Goal: Task Accomplishment & Management: Use online tool/utility

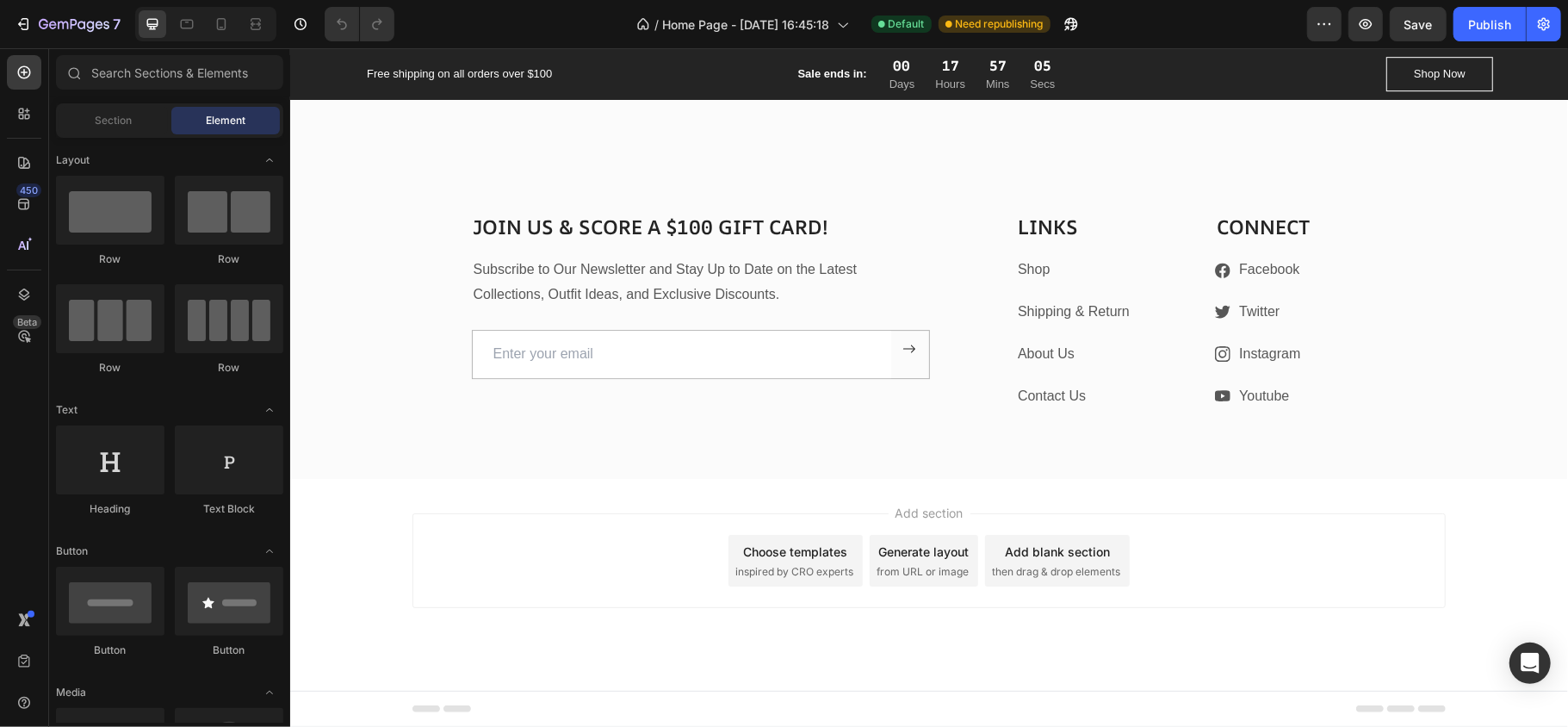
scroll to position [3933, 0]
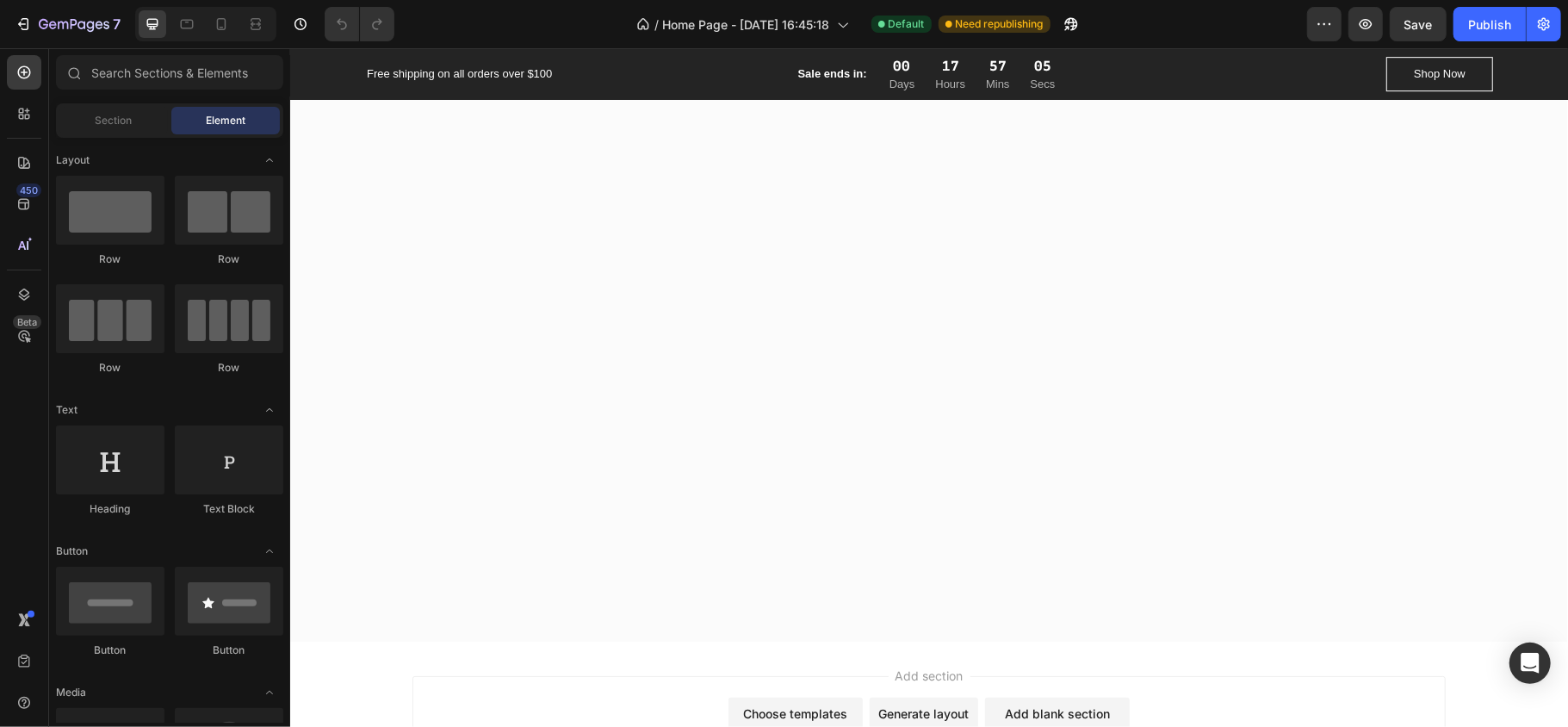
drag, startPoint x: 1563, startPoint y: 606, endPoint x: 456, endPoint y: 592, distance: 1107.1
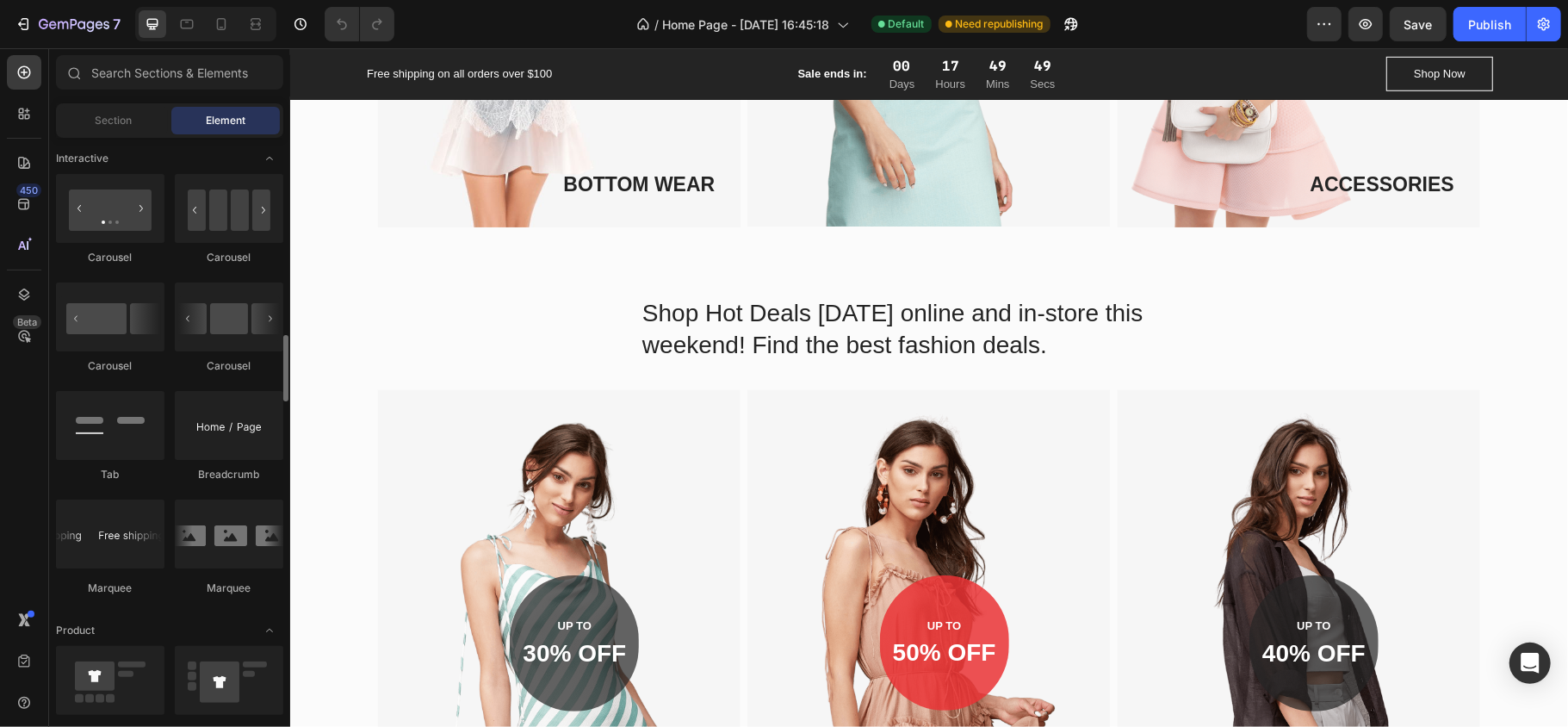
scroll to position [1378, 0]
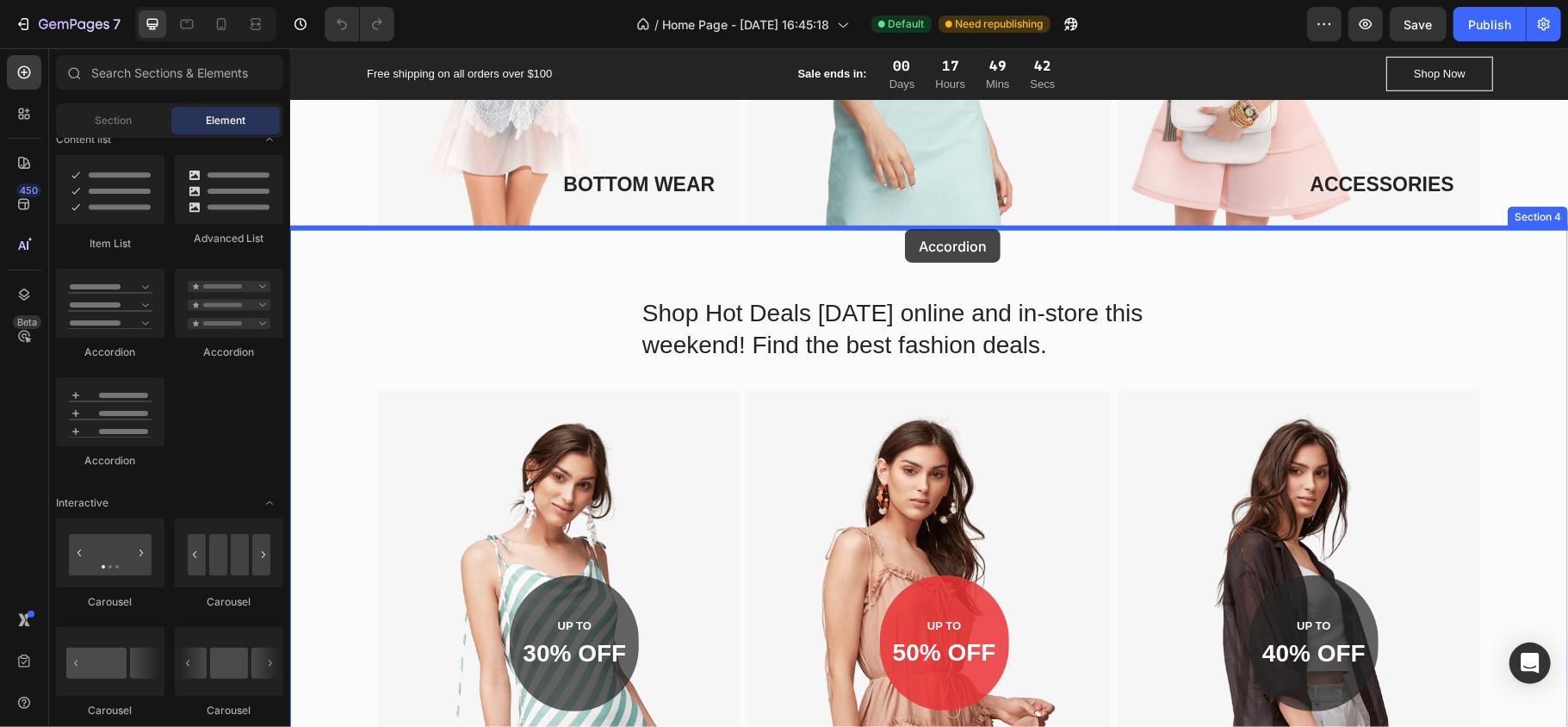
drag, startPoint x: 842, startPoint y: 417, endPoint x: 903, endPoint y: 230, distance: 196.7
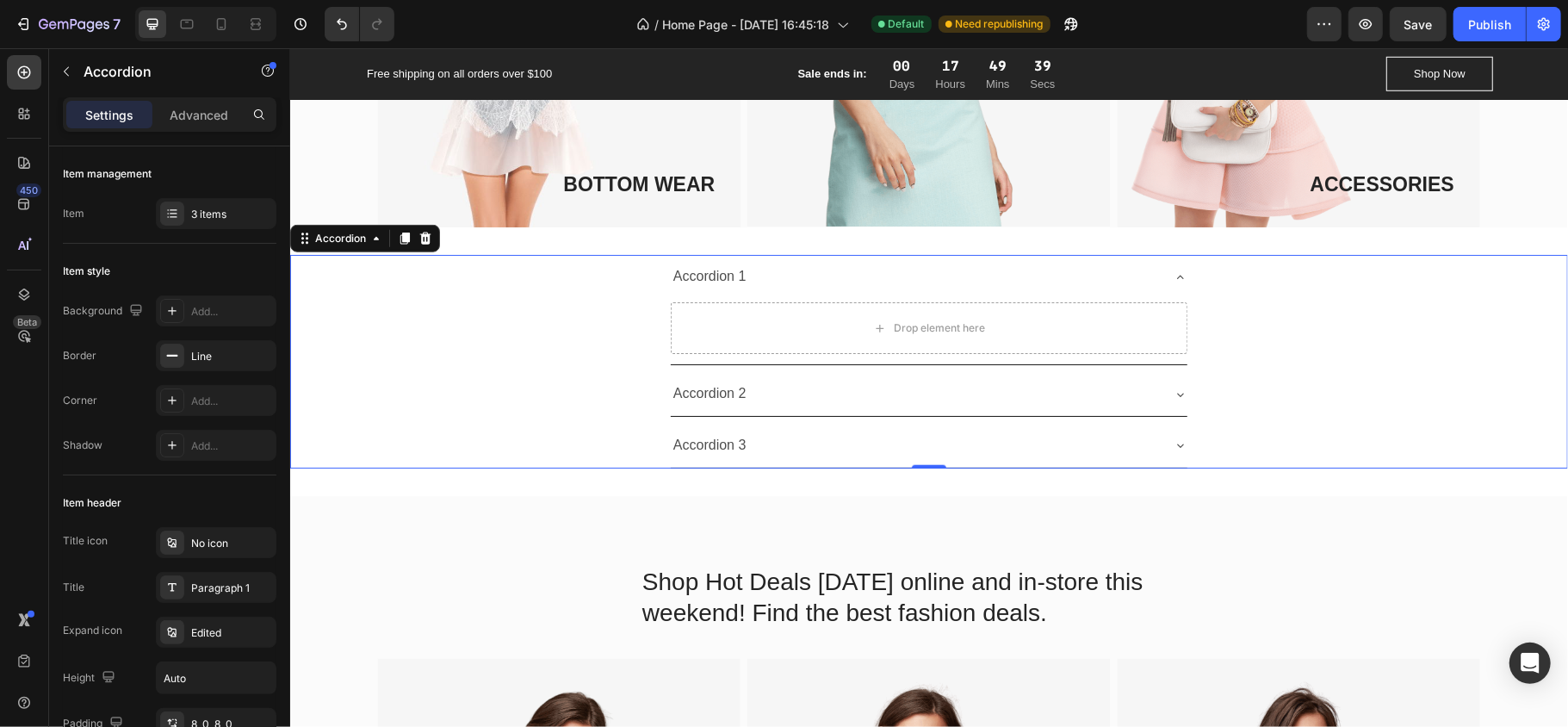
click at [935, 278] on div "Accordion 1" at bounding box center [914, 276] width 489 height 30
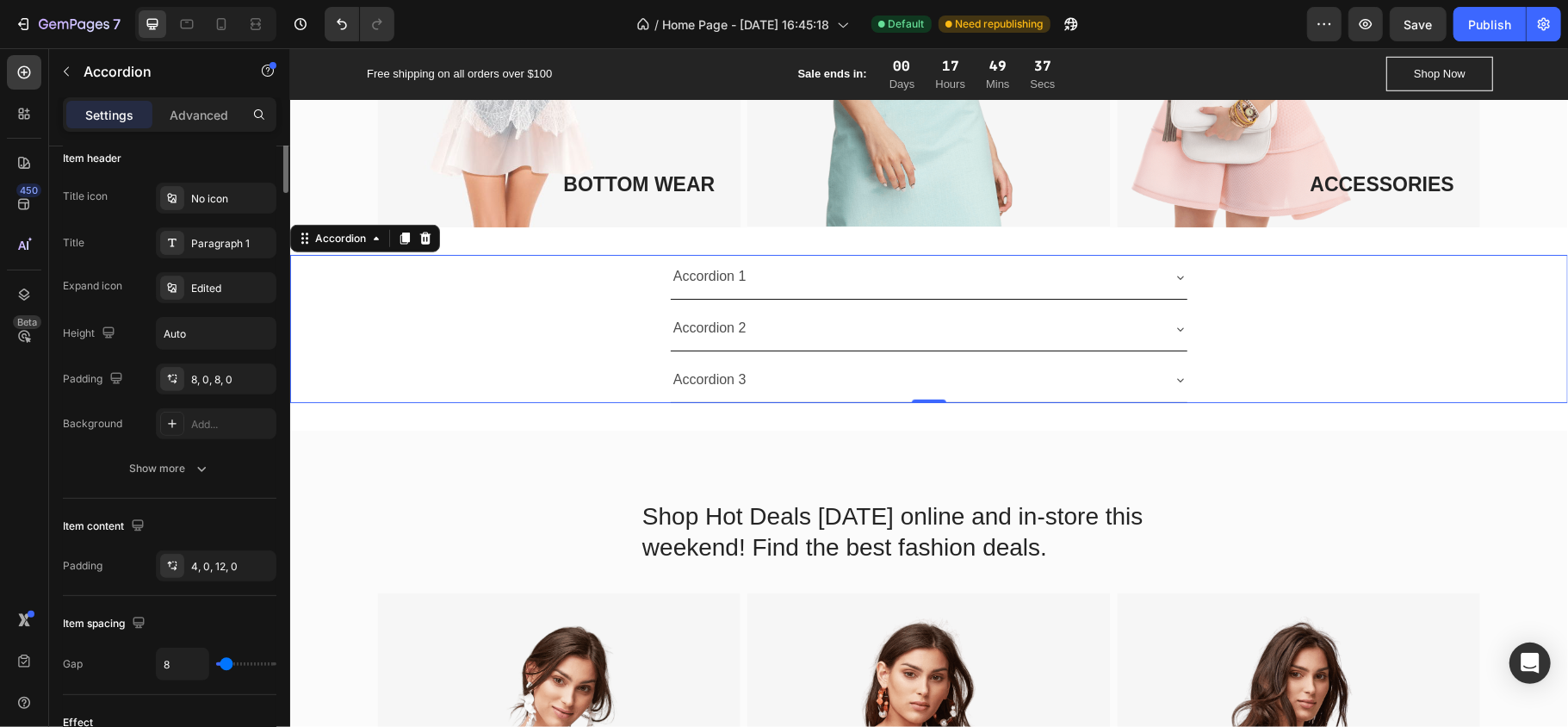
scroll to position [0, 0]
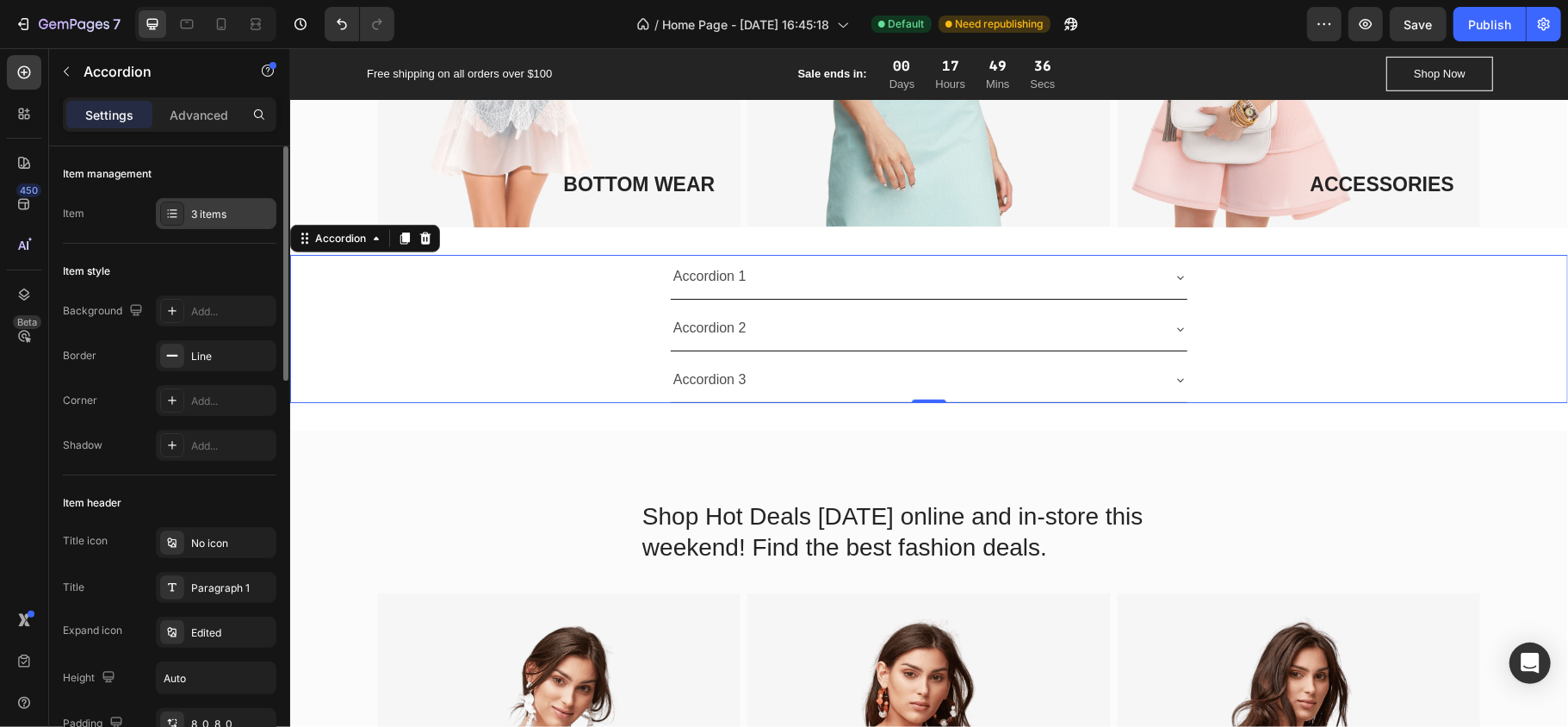
click at [225, 218] on div "3 items" at bounding box center [232, 214] width 81 height 16
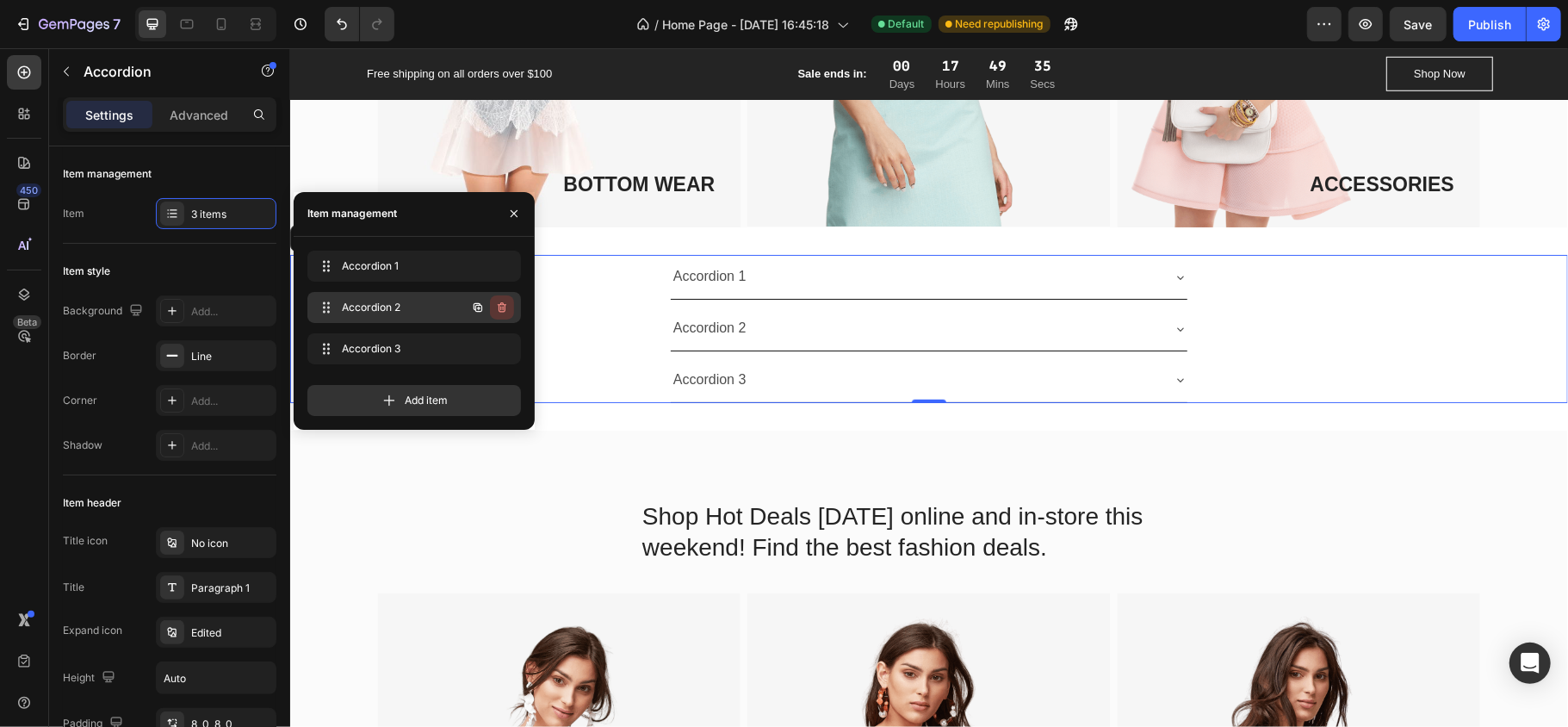
click at [503, 304] on icon "button" at bounding box center [502, 307] width 8 height 10
click at [497, 307] on div "Delete" at bounding box center [490, 307] width 32 height 16
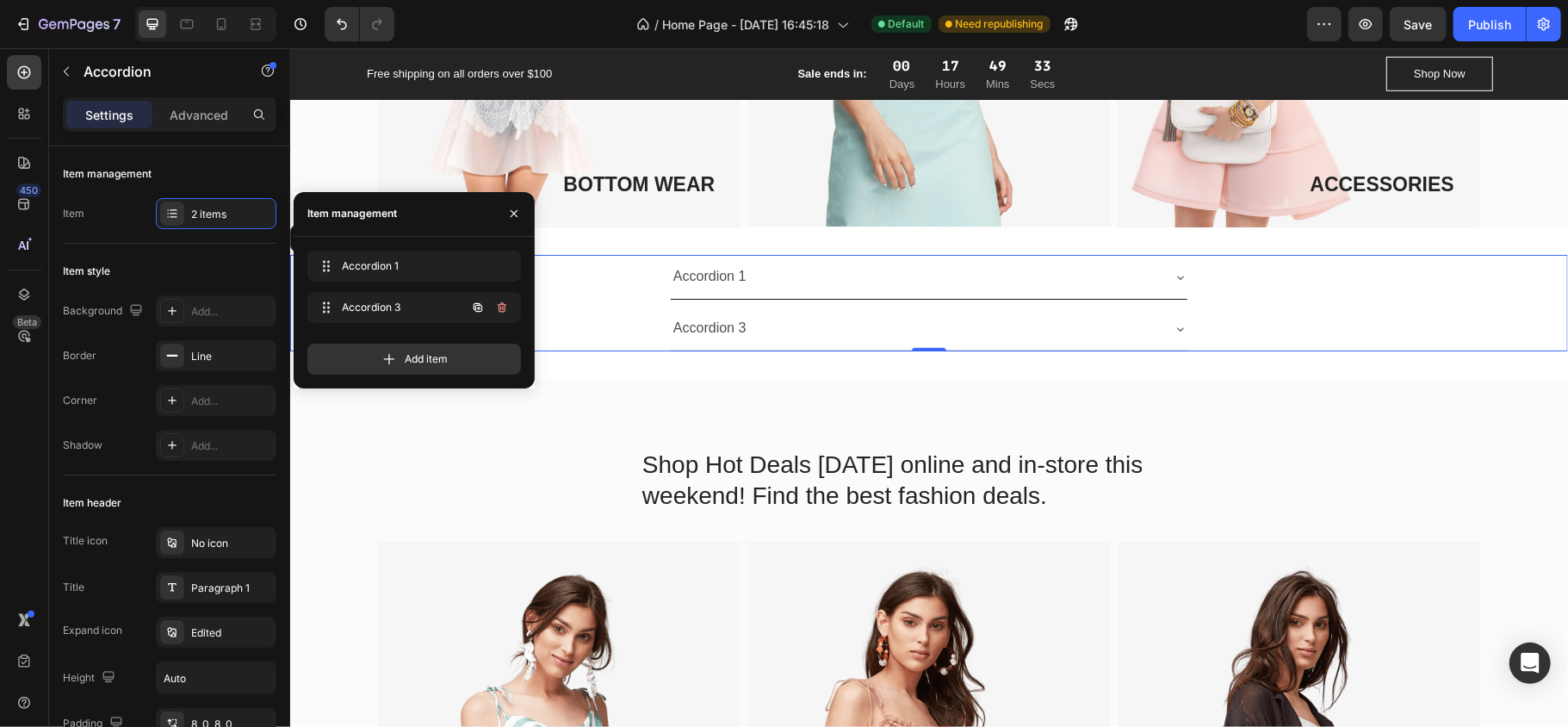
click at [500, 310] on icon "button" at bounding box center [502, 307] width 8 height 10
click at [496, 310] on div "Delete" at bounding box center [490, 307] width 32 height 16
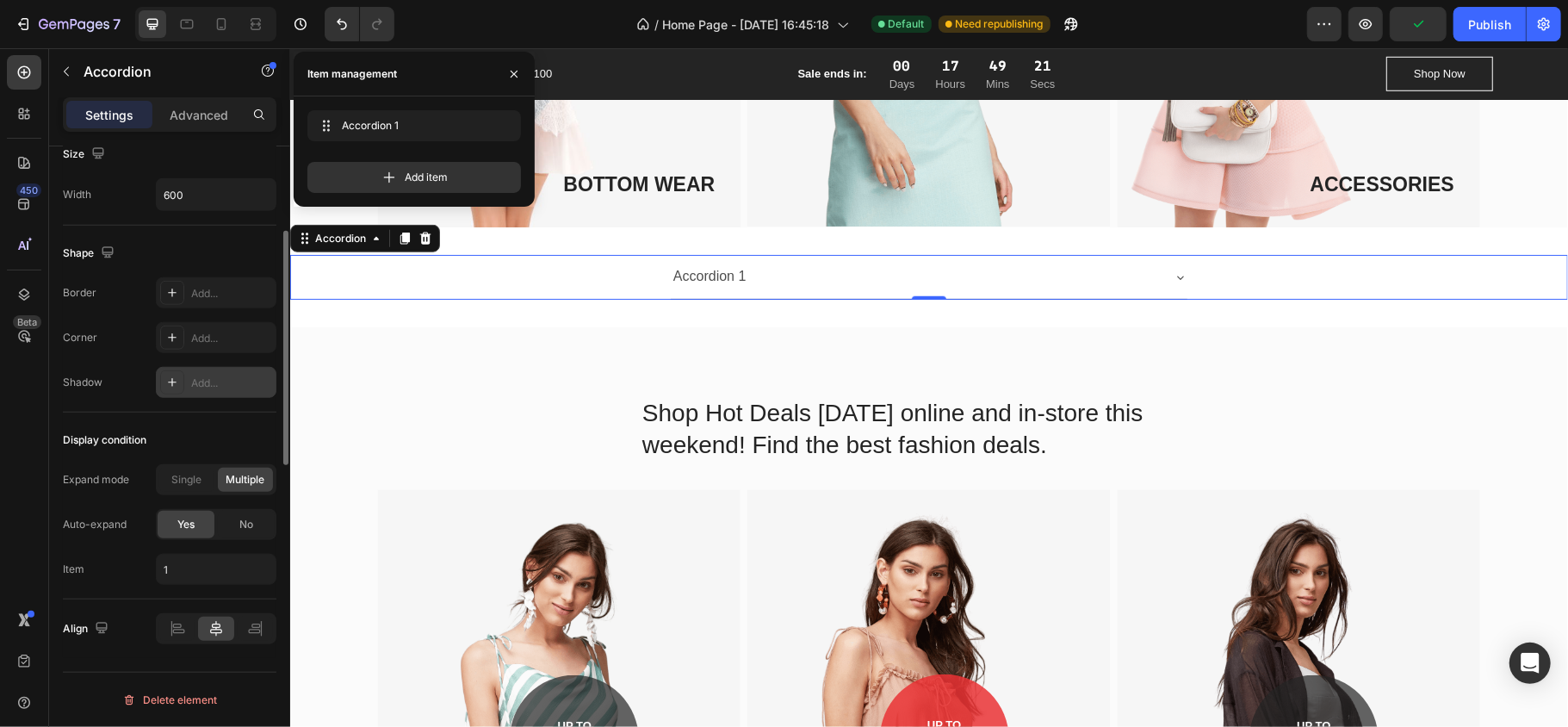
scroll to position [601, 0]
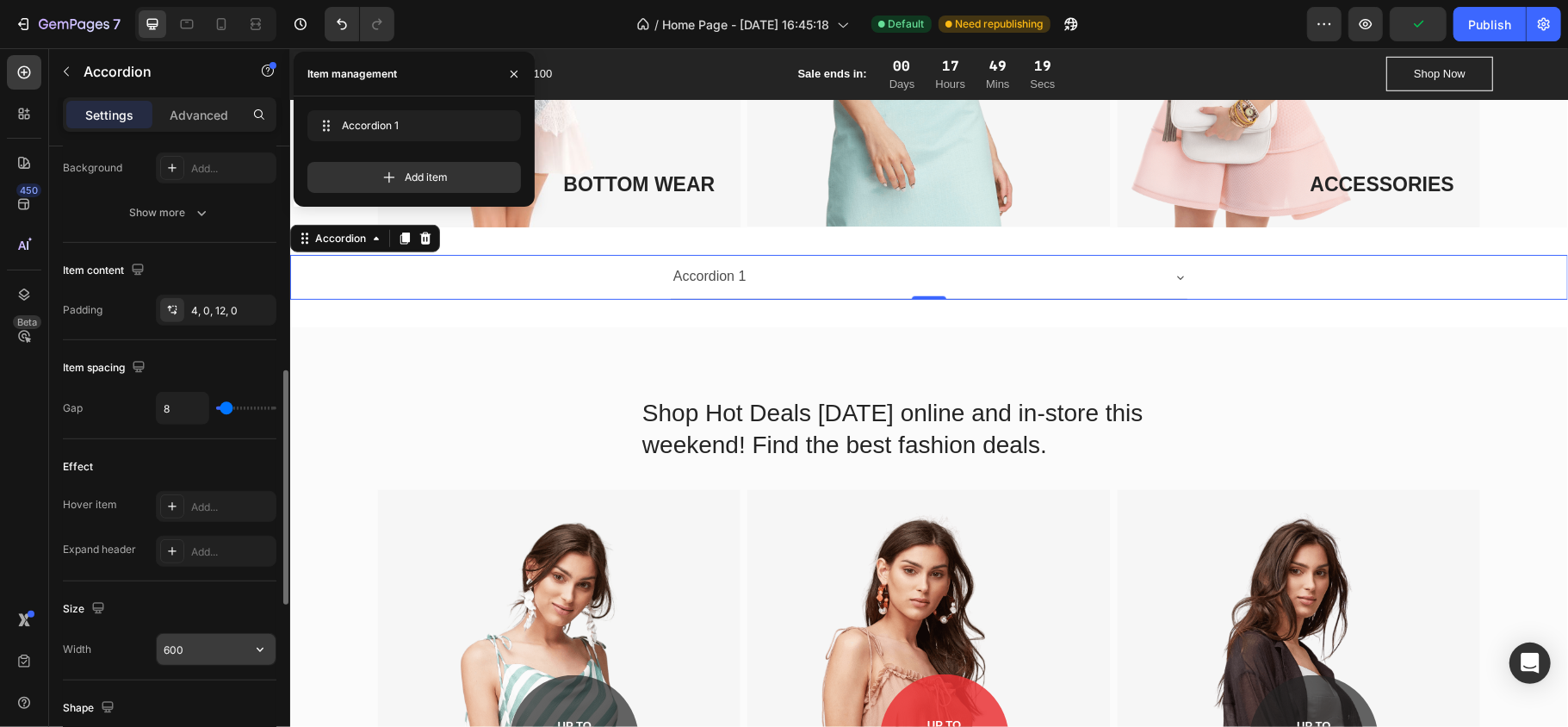
click at [209, 661] on input "600" at bounding box center [216, 649] width 119 height 31
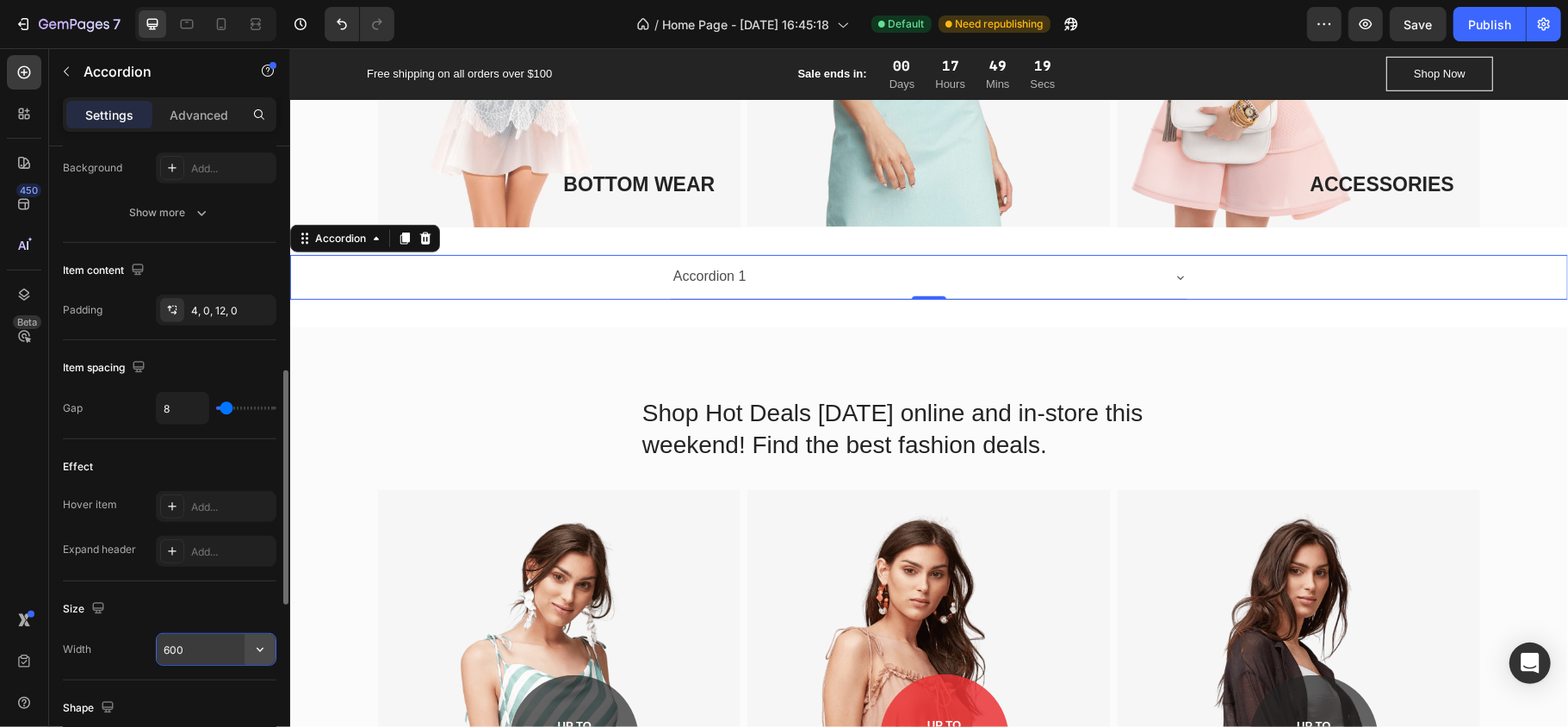
click at [254, 653] on icon "button" at bounding box center [260, 649] width 17 height 17
click at [229, 651] on input "600" at bounding box center [216, 649] width 119 height 31
type input "200"
click at [1000, 269] on icon at bounding box center [1007, 276] width 14 height 14
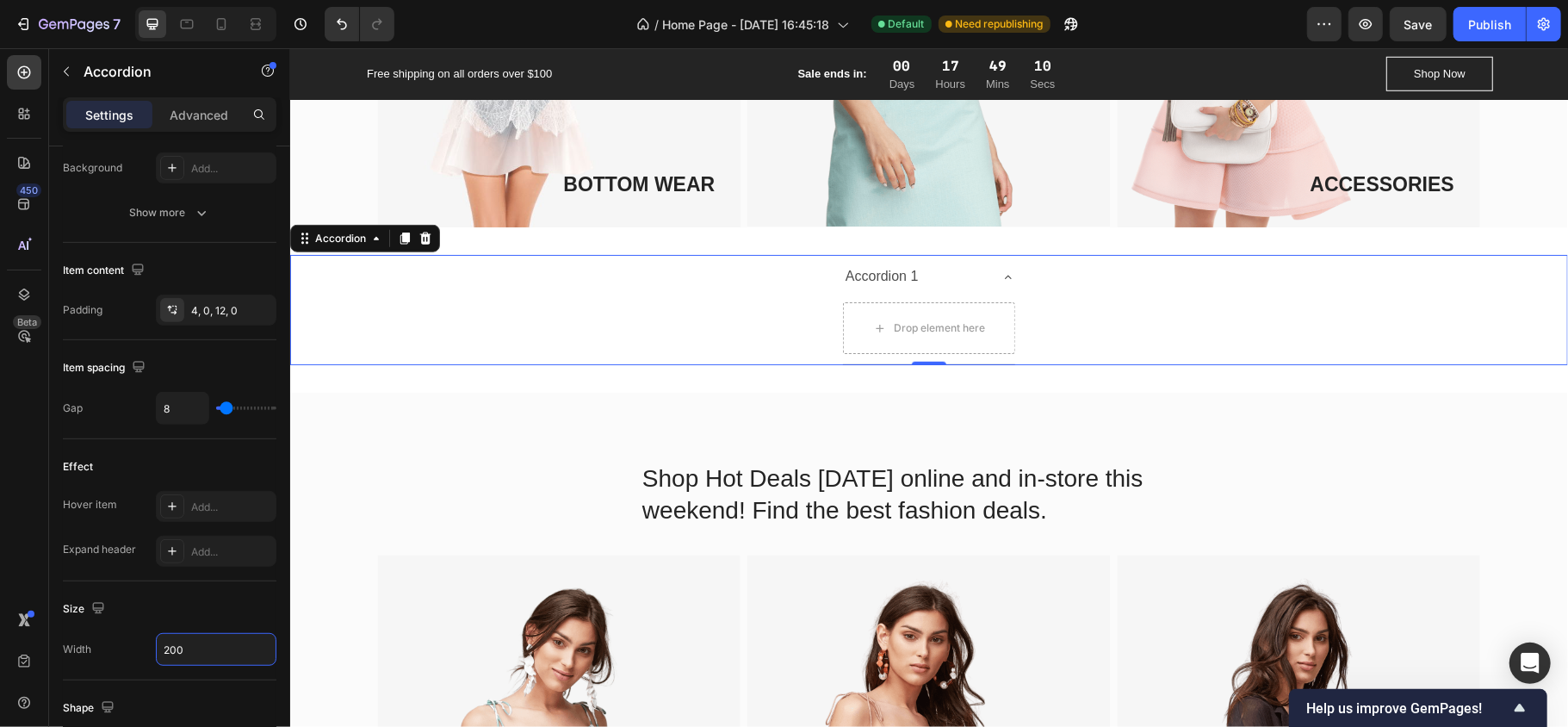
click at [1000, 269] on icon at bounding box center [1007, 276] width 14 height 14
